Goal: Transaction & Acquisition: Purchase product/service

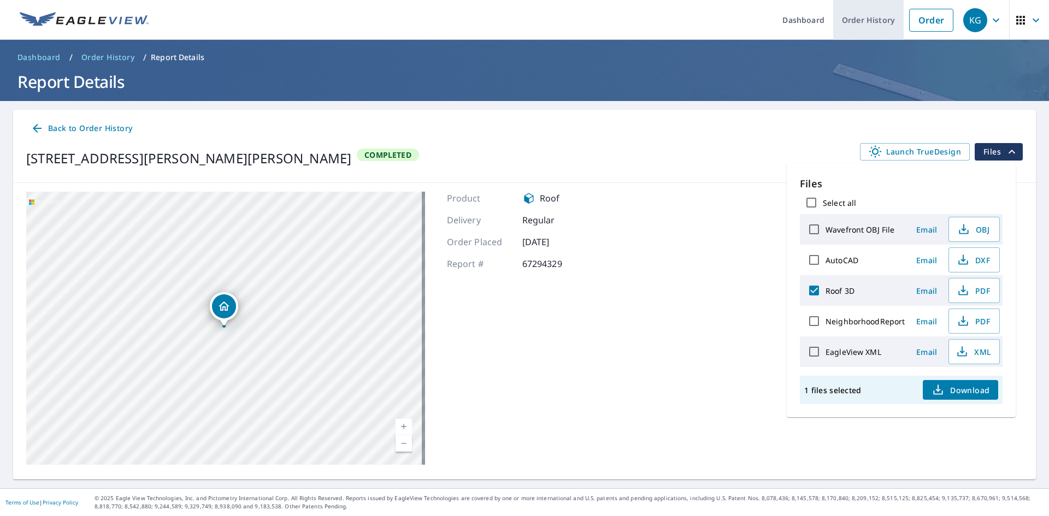
click at [850, 18] on link "Order History" at bounding box center [868, 20] width 70 height 40
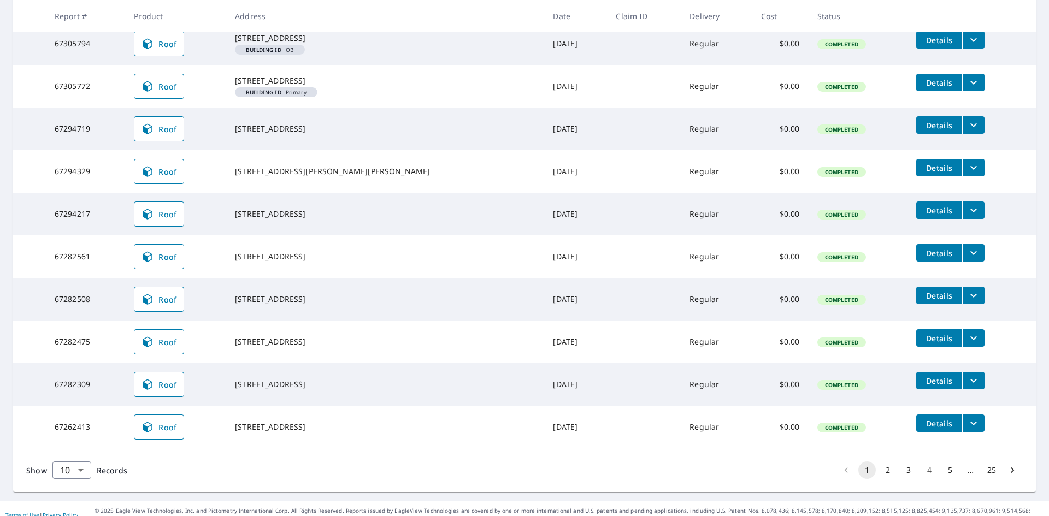
scroll to position [248, 0]
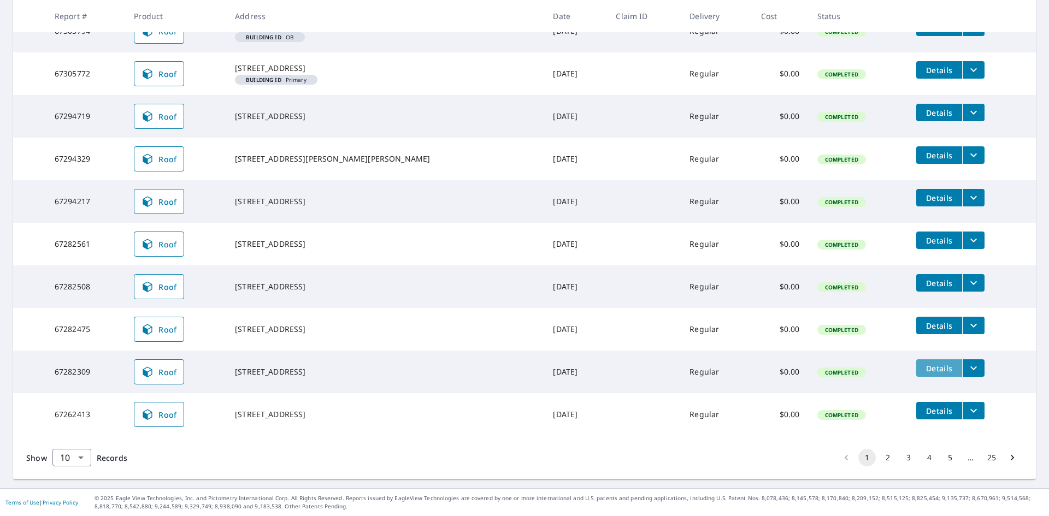
click at [923, 364] on span "Details" at bounding box center [939, 368] width 33 height 10
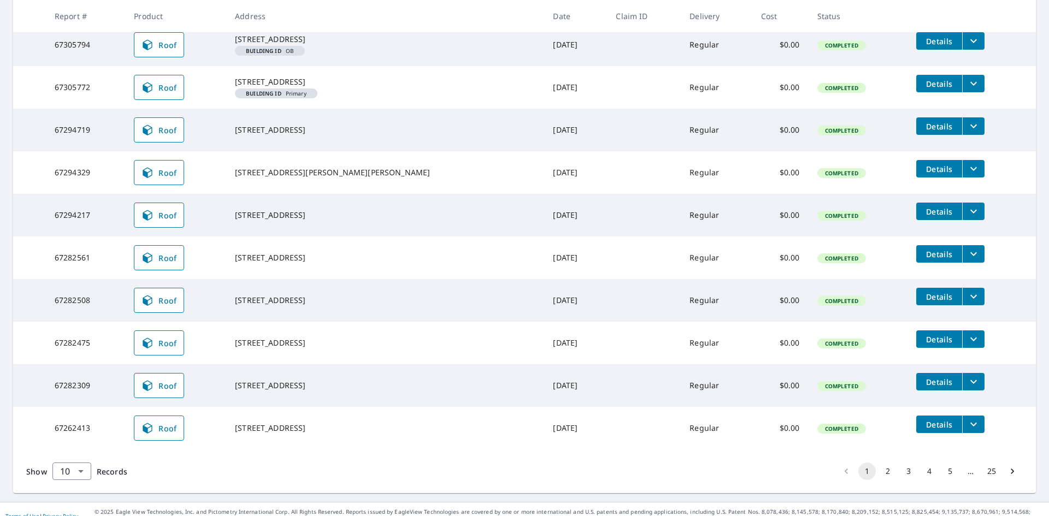
scroll to position [248, 0]
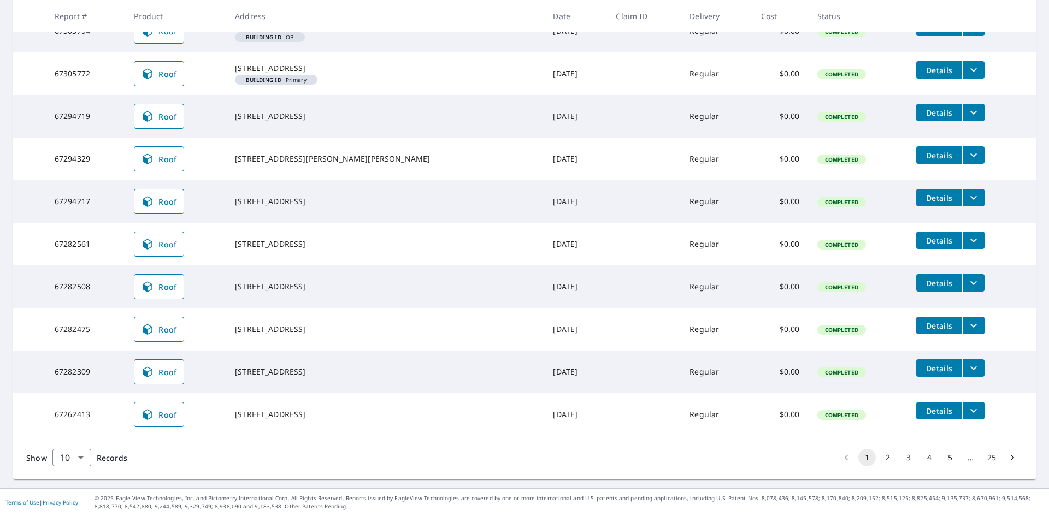
click at [880, 458] on button "2" at bounding box center [887, 457] width 17 height 17
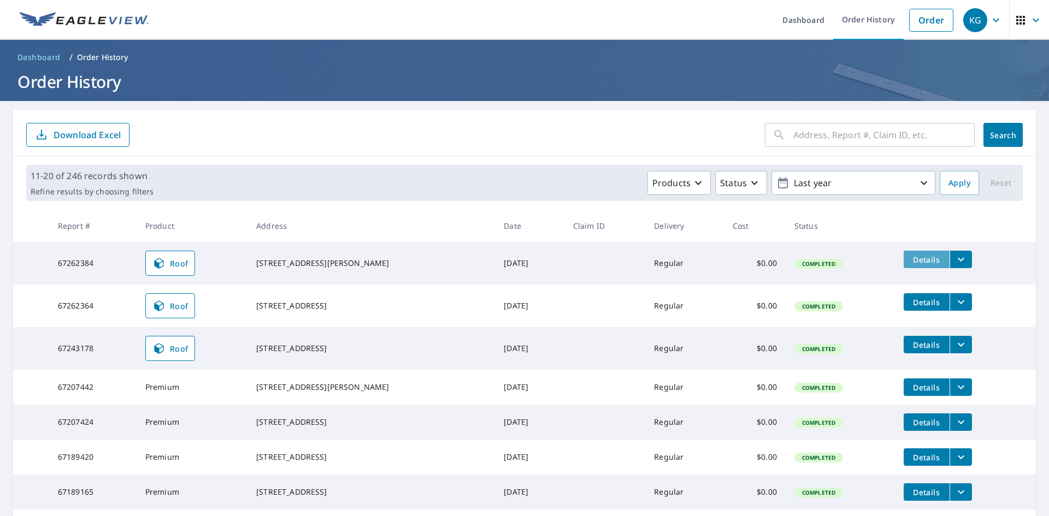
click at [911, 254] on button "Details" at bounding box center [927, 259] width 46 height 17
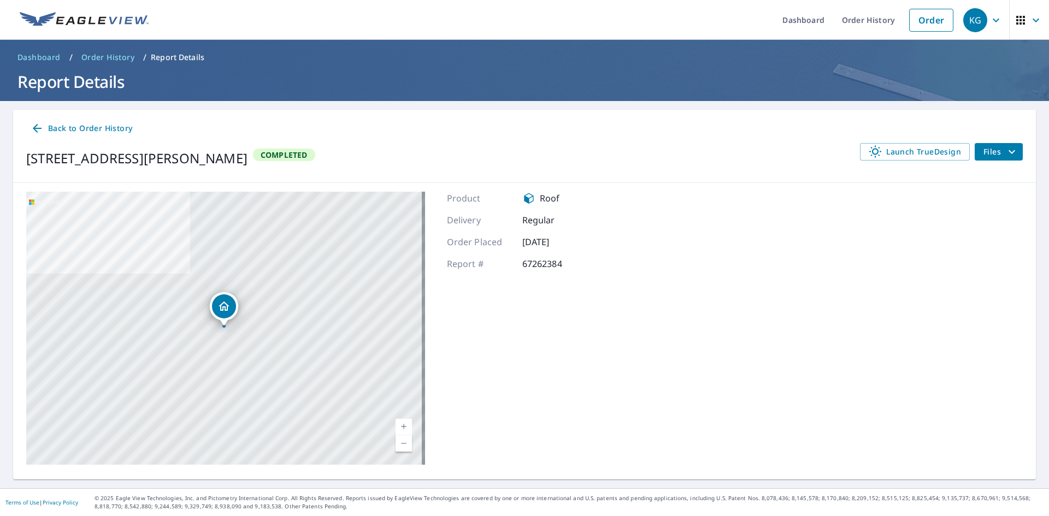
click at [988, 151] on span "Files" at bounding box center [1001, 151] width 35 height 13
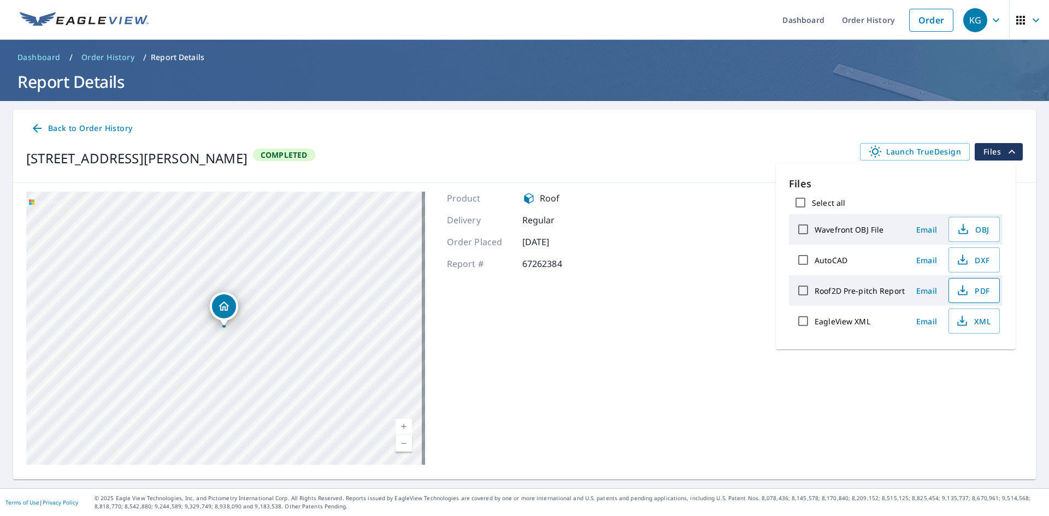
click at [974, 291] on span "PDF" at bounding box center [973, 290] width 35 height 13
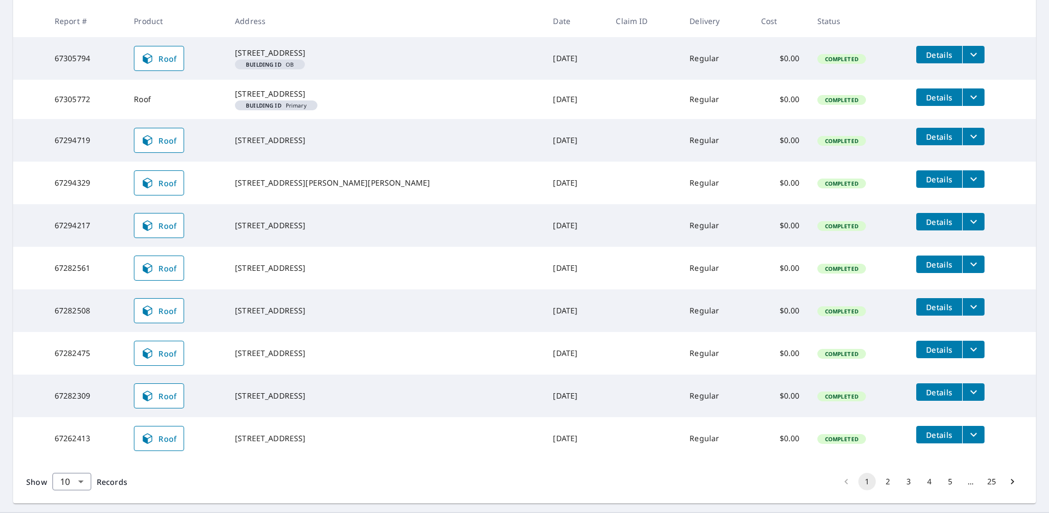
scroll to position [248, 0]
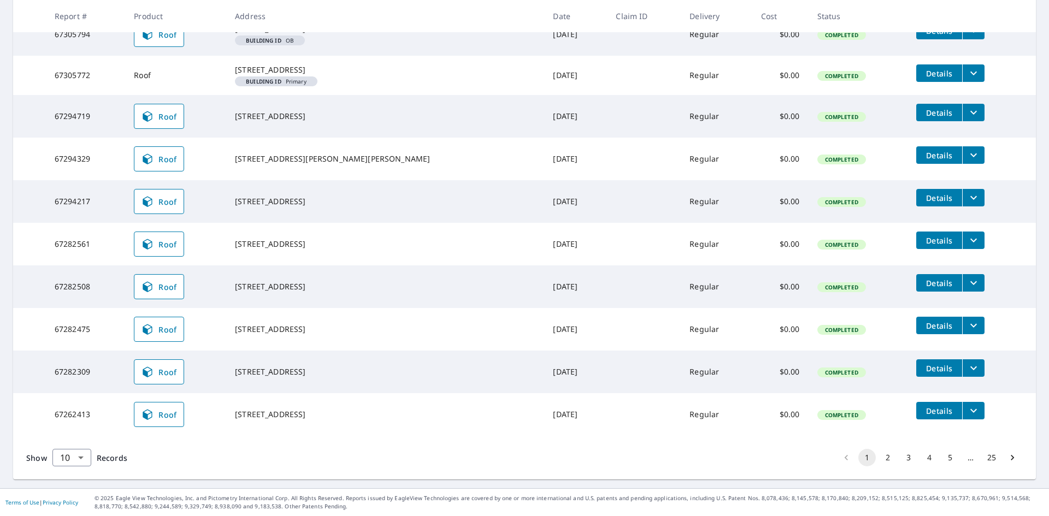
click at [879, 456] on button "2" at bounding box center [887, 457] width 17 height 17
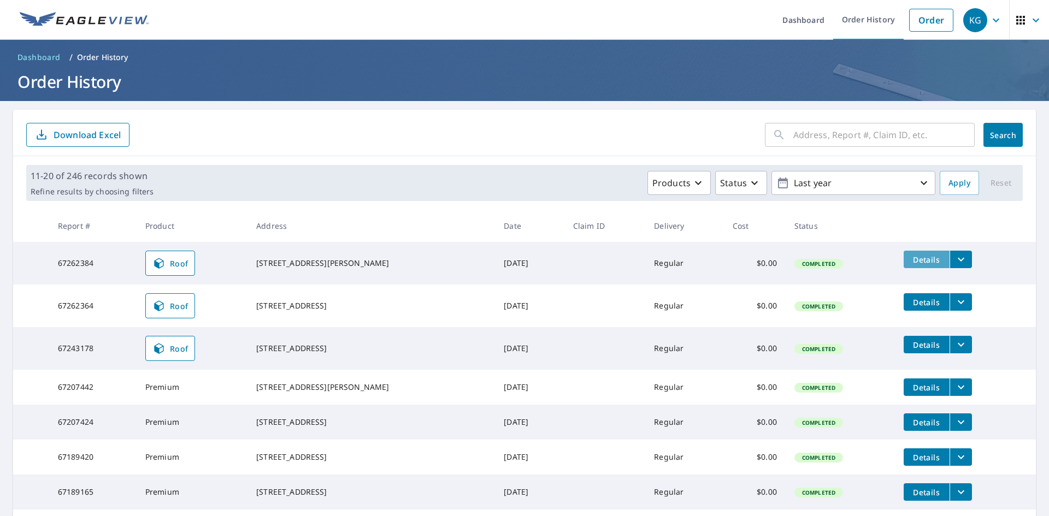
click at [915, 255] on span "Details" at bounding box center [926, 260] width 33 height 10
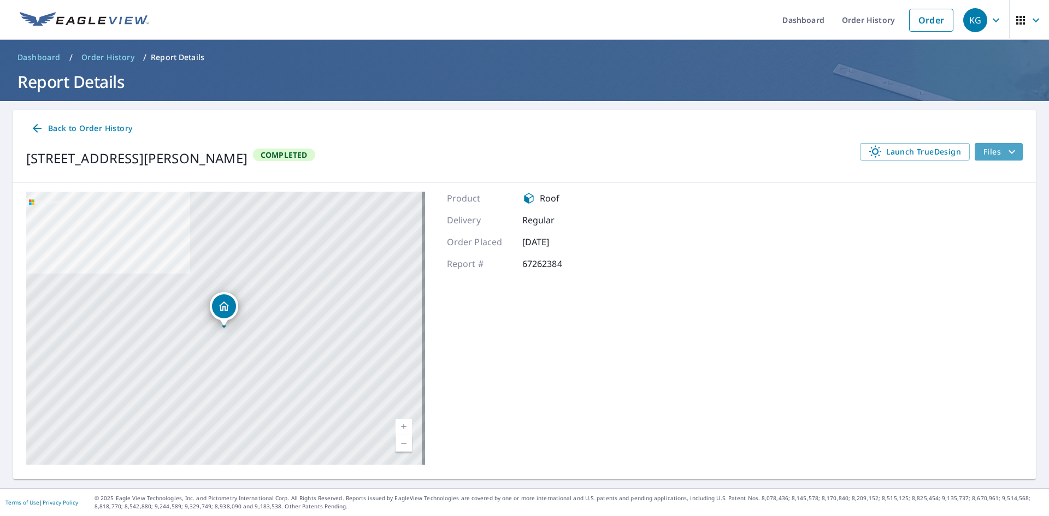
click at [984, 147] on span "Files" at bounding box center [1001, 151] width 35 height 13
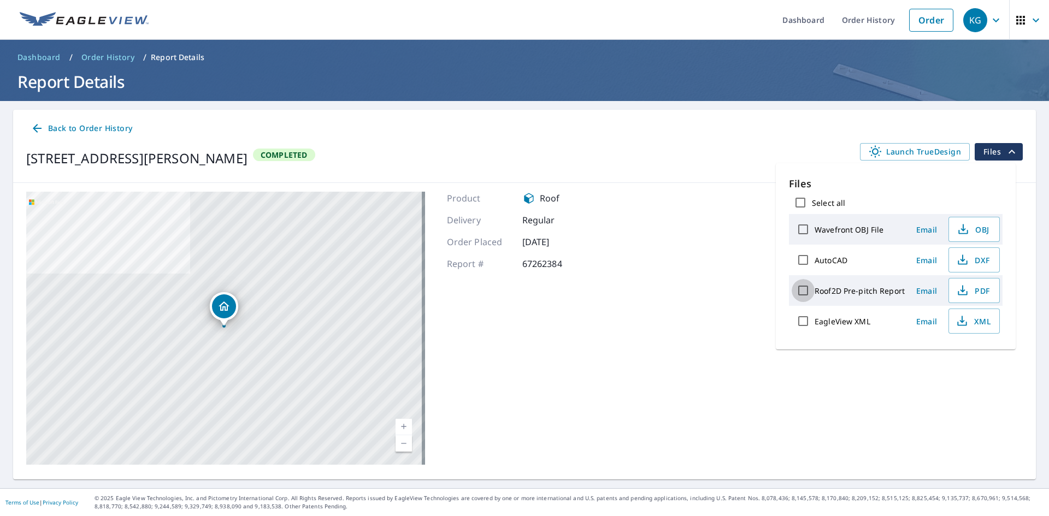
click at [802, 290] on input "Roof2D Pre-pitch Report" at bounding box center [803, 290] width 23 height 23
checkbox input "true"
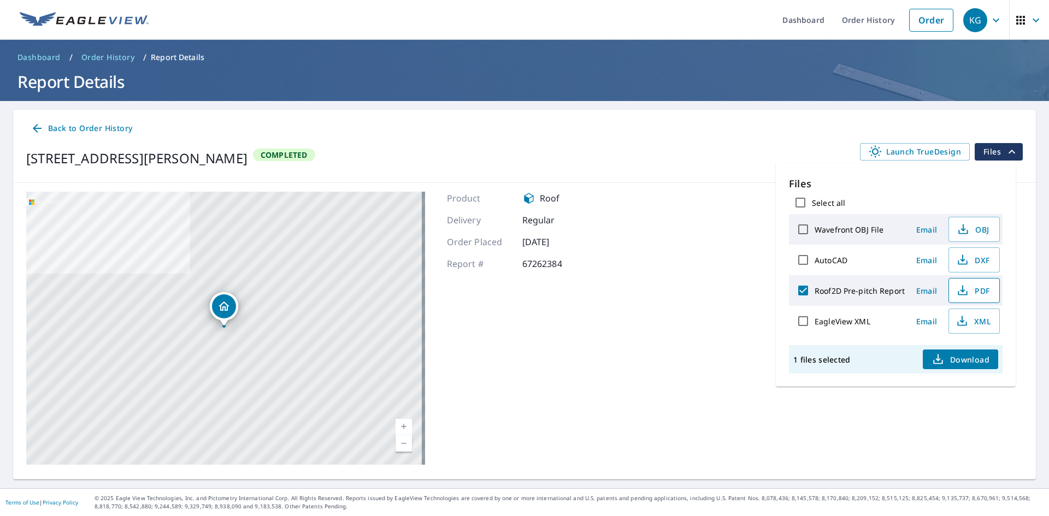
click at [984, 293] on span "PDF" at bounding box center [973, 290] width 35 height 13
click at [804, 321] on input "EagleView XML" at bounding box center [803, 321] width 23 height 23
checkbox input "true"
click at [805, 289] on input "Roof2D Pre-pitch Report" at bounding box center [803, 290] width 23 height 23
click at [804, 291] on input "Roof2D Pre-pitch Report" at bounding box center [803, 290] width 23 height 23
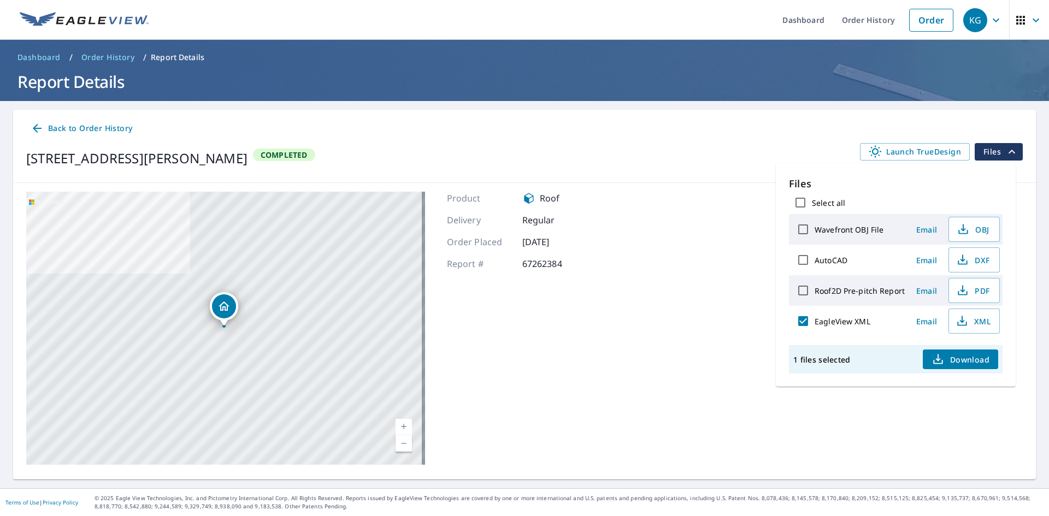
checkbox input "true"
click at [805, 323] on input "EagleView XML" at bounding box center [803, 321] width 23 height 23
checkbox input "false"
click at [918, 14] on link "Order" at bounding box center [931, 20] width 44 height 23
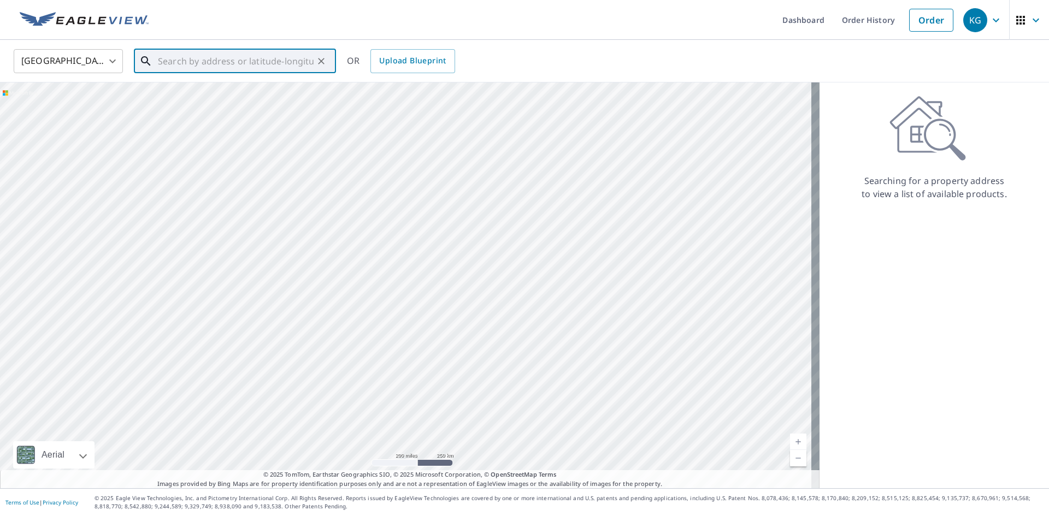
click at [173, 63] on input "text" at bounding box center [236, 61] width 156 height 31
click at [194, 91] on span "1916 Crystal Springs Rd W" at bounding box center [242, 92] width 172 height 13
type input "1916 Crystal Springs Rd W Tacoma, WA 98466"
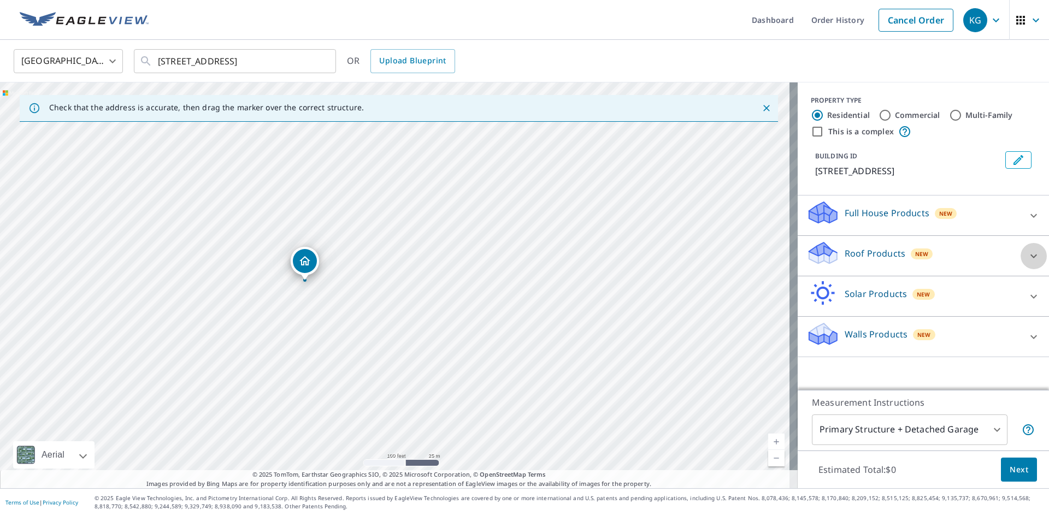
click at [1031, 258] on icon at bounding box center [1034, 256] width 7 height 4
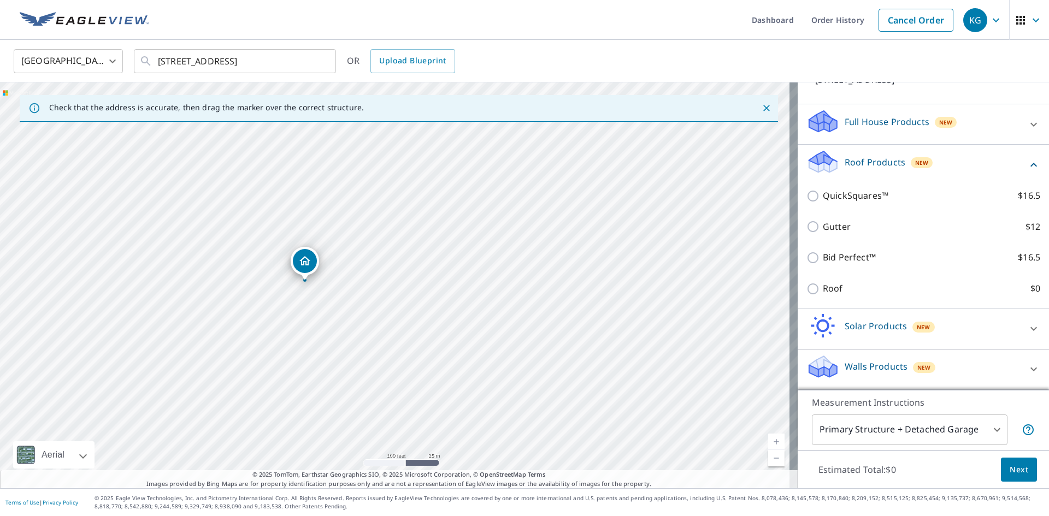
scroll to position [104, 0]
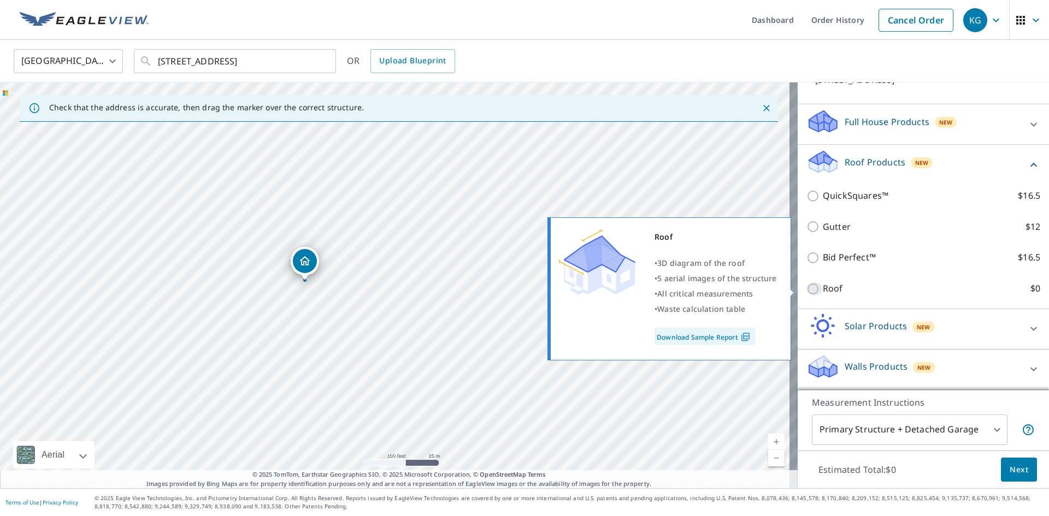
click at [807, 287] on input "Roof $0" at bounding box center [815, 288] width 16 height 13
checkbox input "true"
type input "3"
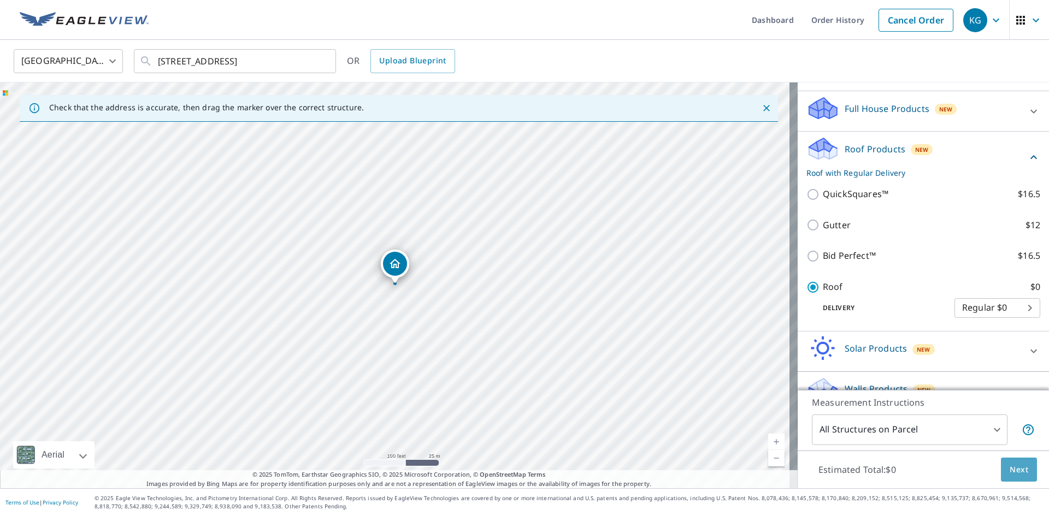
click at [1010, 470] on span "Next" at bounding box center [1019, 470] width 19 height 14
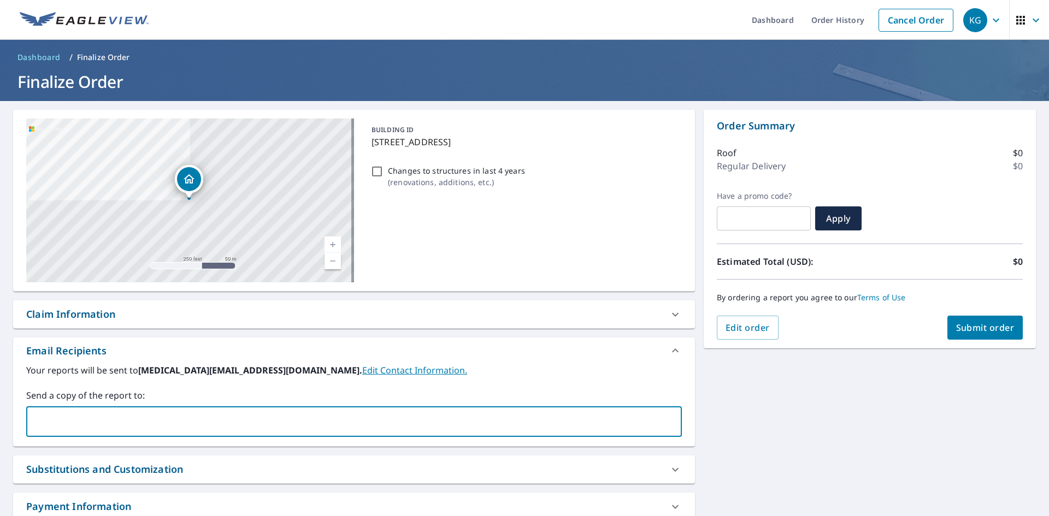
click at [61, 415] on input "text" at bounding box center [345, 421] width 629 height 21
type input "S"
type input "spencer@acmeroofingwa.com"
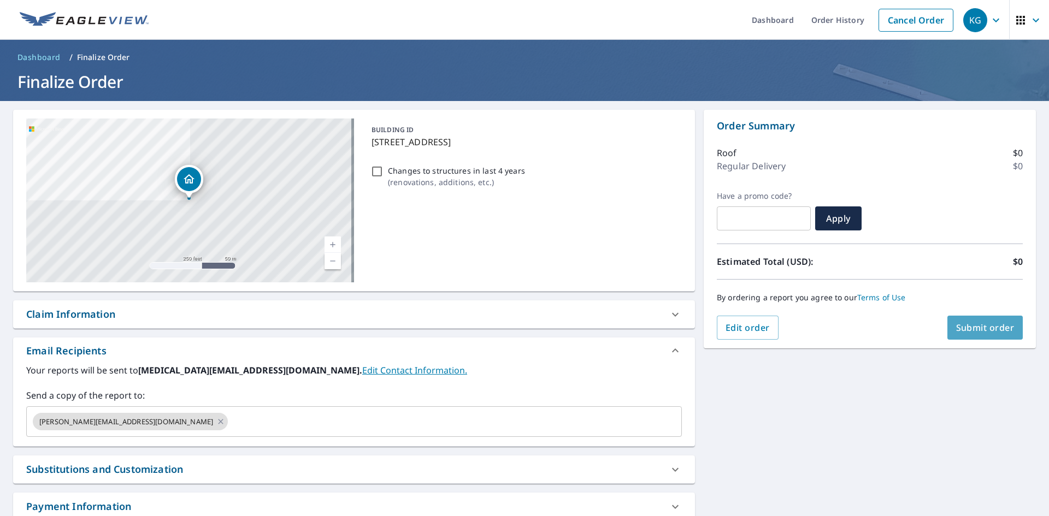
click at [978, 323] on span "Submit order" at bounding box center [985, 328] width 58 height 12
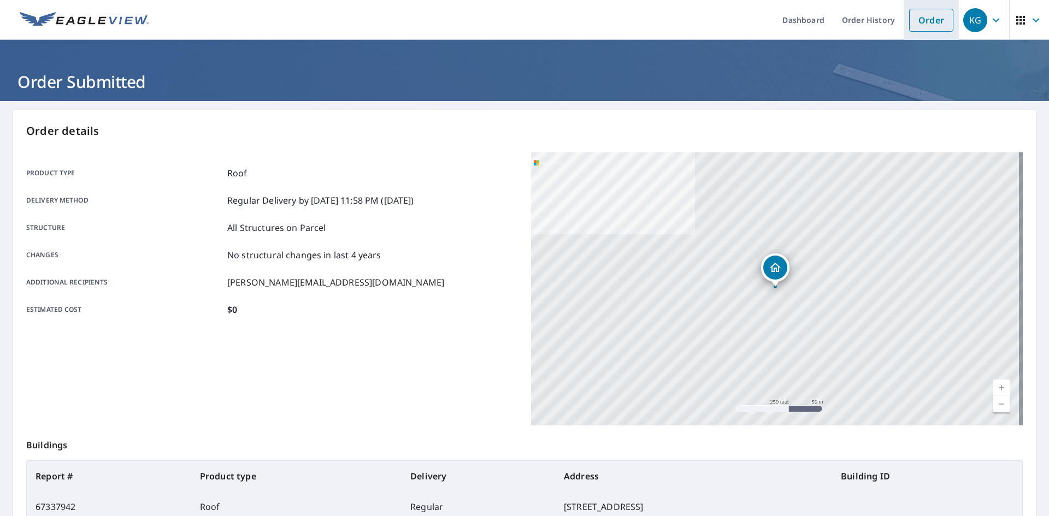
click at [912, 22] on link "Order" at bounding box center [931, 20] width 44 height 23
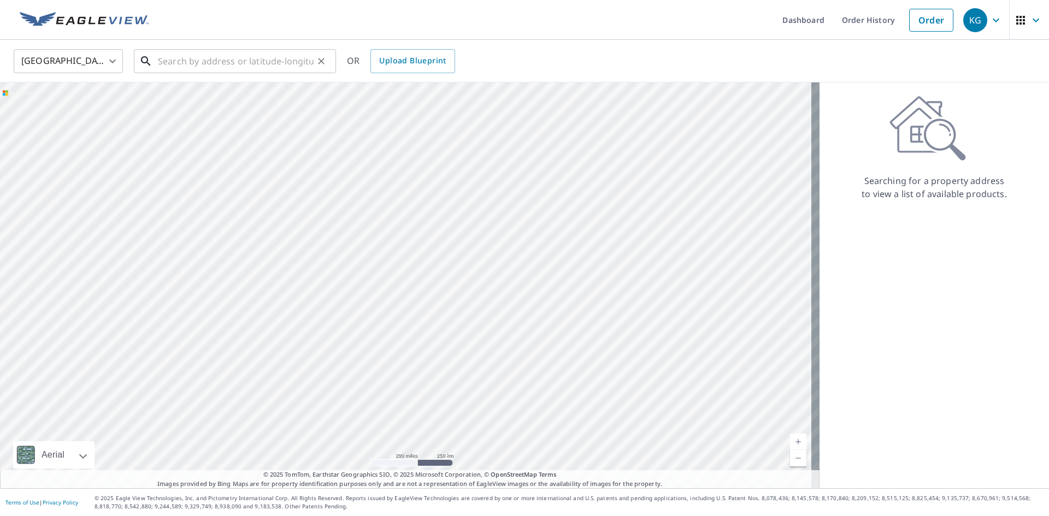
click at [174, 65] on input "text" at bounding box center [236, 61] width 156 height 31
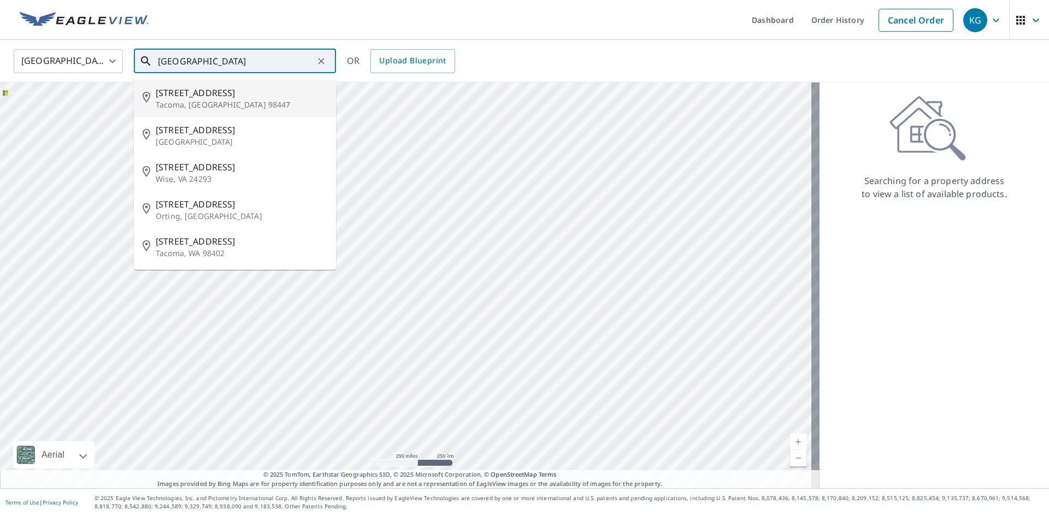
click at [160, 62] on input "Tacoma Ave South" at bounding box center [236, 61] width 156 height 31
drag, startPoint x: 160, startPoint y: 62, endPoint x: 149, endPoint y: 68, distance: 12.0
click at [153, 67] on div "Tacoma Ave South ​" at bounding box center [235, 61] width 202 height 24
click at [269, 61] on input "Tacoma Ave South" at bounding box center [236, 61] width 156 height 31
click at [159, 62] on input "Tacoma Ave South" at bounding box center [236, 61] width 156 height 31
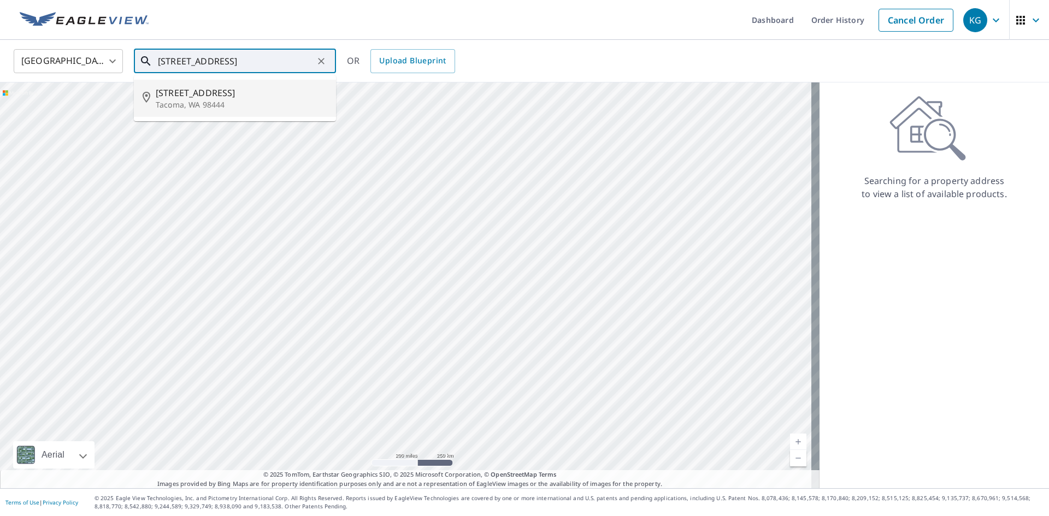
click at [208, 104] on p "Tacoma, WA 98444" at bounding box center [242, 104] width 172 height 11
type input "9001 Tacoma Ave S Tacoma, WA 98444"
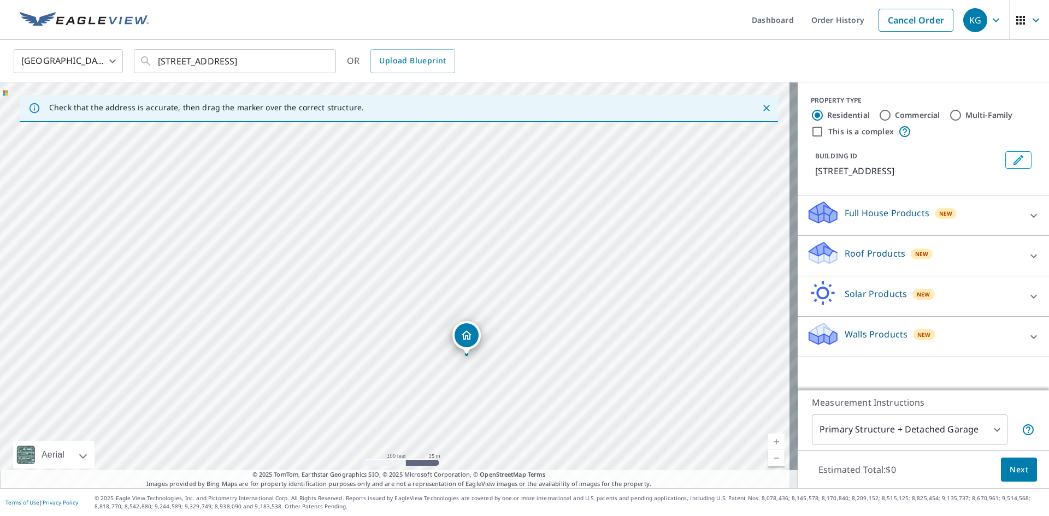
drag, startPoint x: 220, startPoint y: 285, endPoint x: 818, endPoint y: 367, distance: 603.9
click at [818, 367] on div "Check that the address is accurate, then drag the marker over the correct struc…" at bounding box center [524, 286] width 1049 height 406
click at [602, 262] on div "9001 Tacoma Ave S Tacoma, WA 98444" at bounding box center [399, 286] width 798 height 406
click at [1031, 256] on icon at bounding box center [1034, 256] width 7 height 4
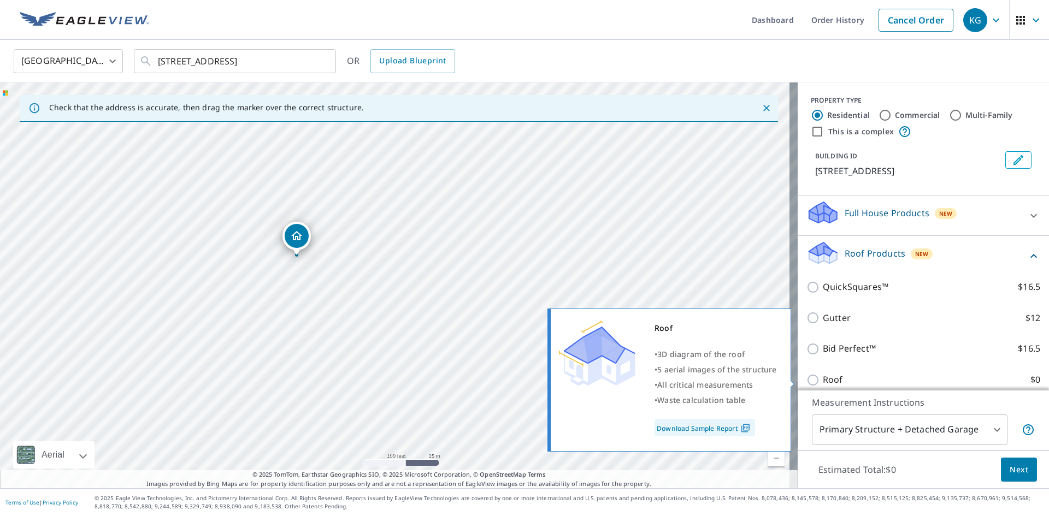
click at [807, 379] on input "Roof $0" at bounding box center [815, 380] width 16 height 13
checkbox input "true"
type input "3"
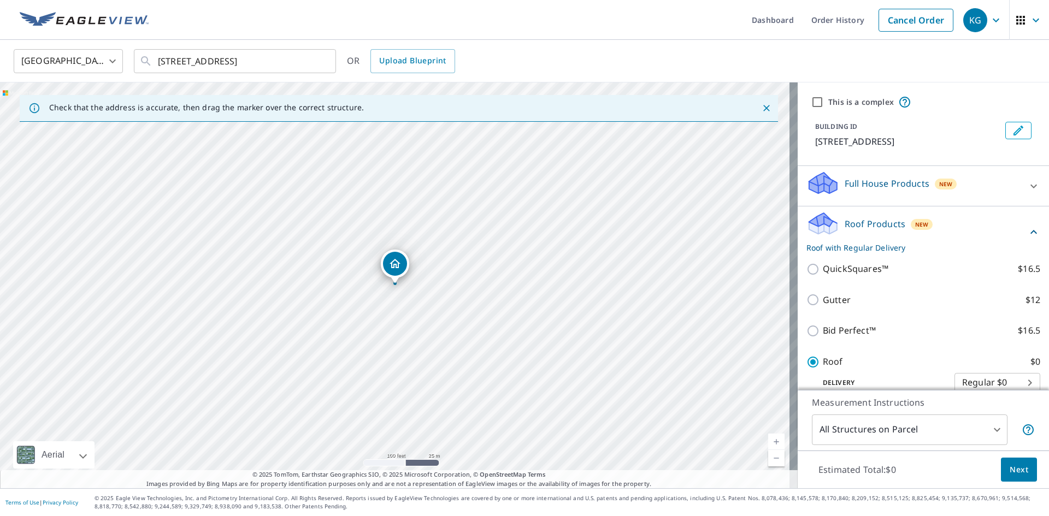
click at [1010, 468] on span "Next" at bounding box center [1019, 470] width 19 height 14
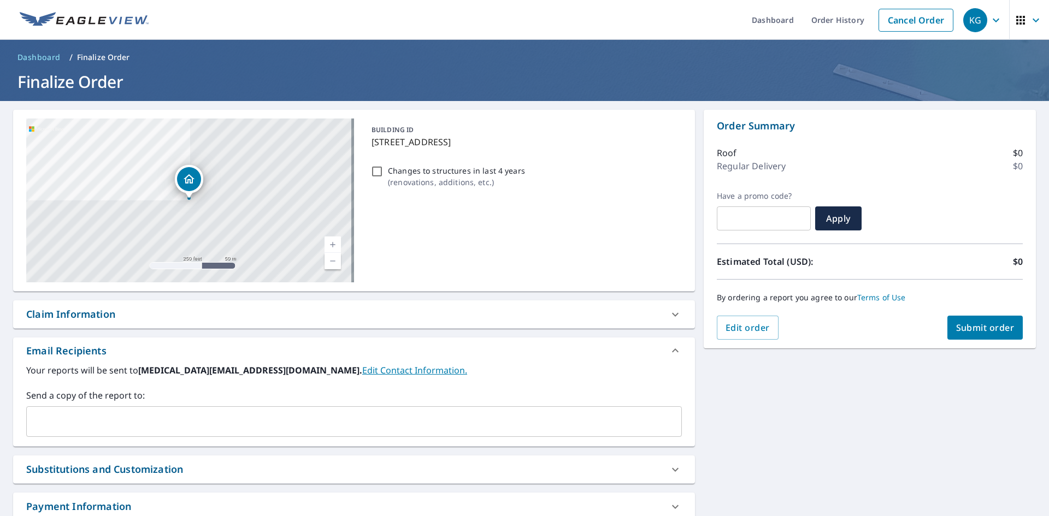
click at [49, 419] on input "text" at bounding box center [345, 421] width 629 height 21
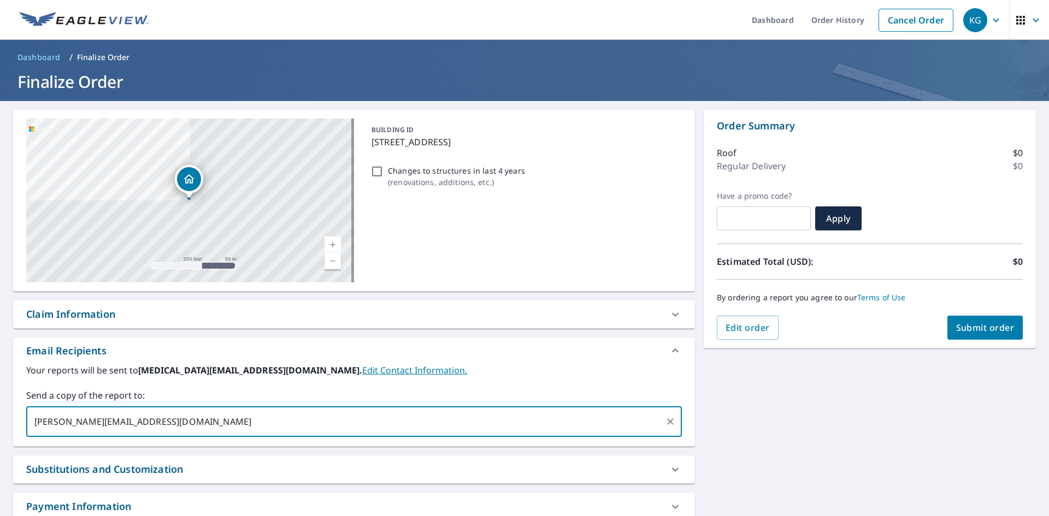
type input "spencer@acmeroofingwa.com"
click at [978, 326] on span "Submit order" at bounding box center [985, 328] width 58 height 12
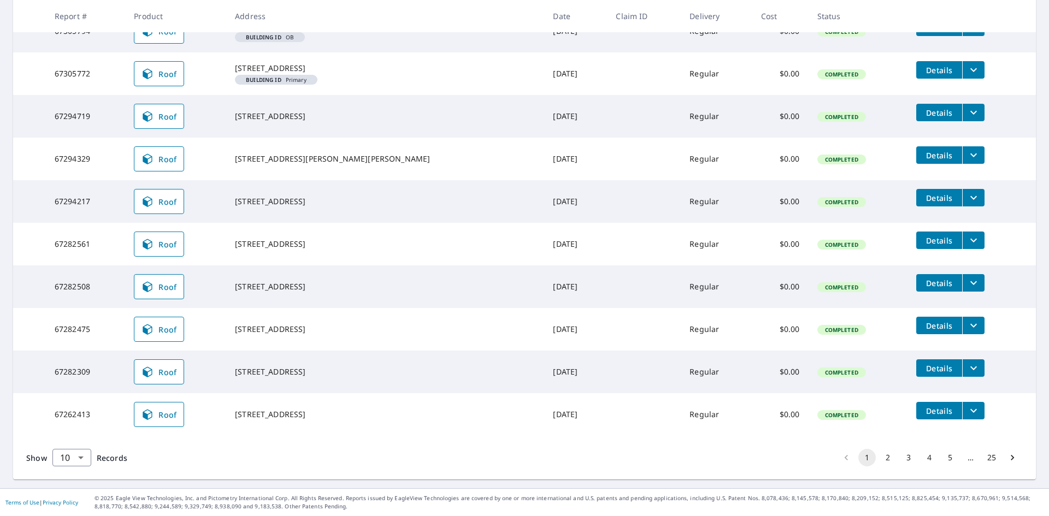
scroll to position [248, 0]
click at [879, 458] on button "2" at bounding box center [887, 457] width 17 height 17
